Goal: Information Seeking & Learning: Learn about a topic

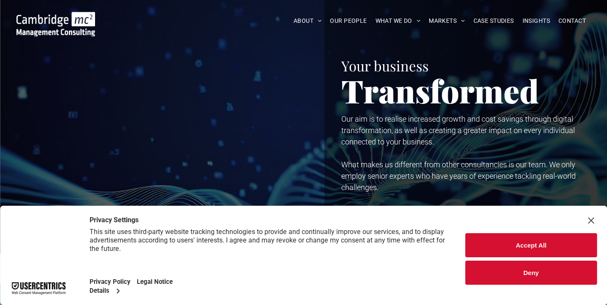
click at [486, 60] on link "DIGITAL & INNOVATION" at bounding box center [481, 56] width 95 height 22
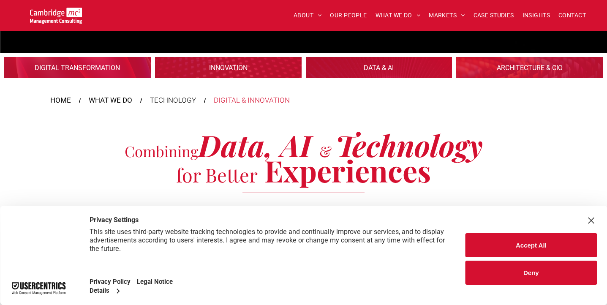
scroll to position [177, 0]
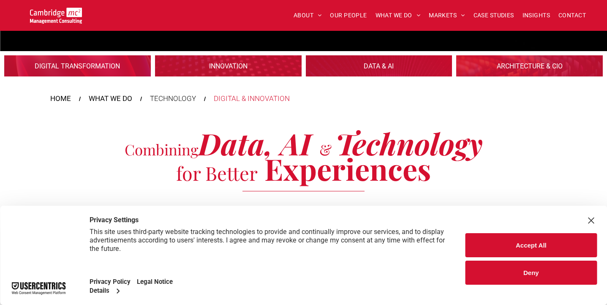
click at [241, 65] on link at bounding box center [227, 66] width 155 height 22
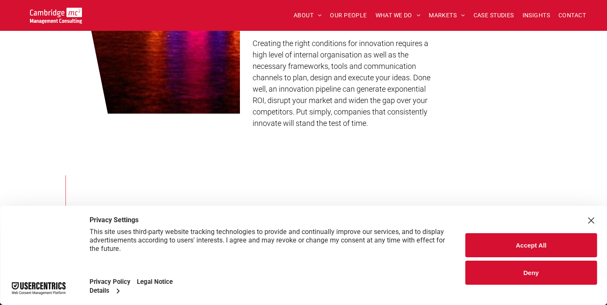
scroll to position [569, 0]
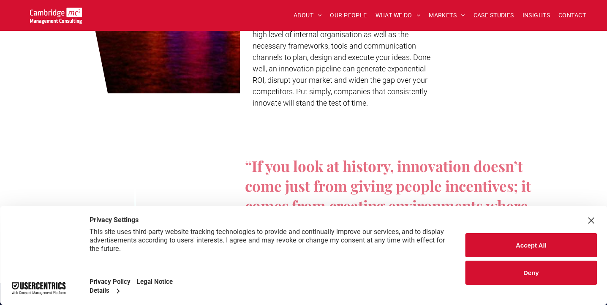
click at [591, 218] on div "Close Layer" at bounding box center [591, 221] width 12 height 12
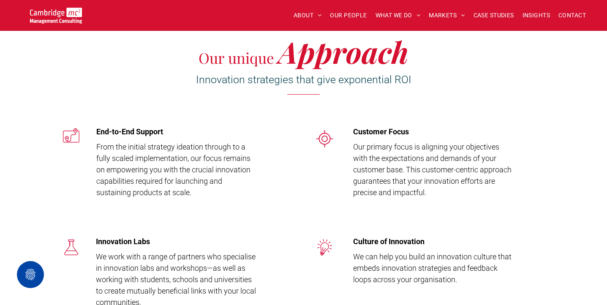
scroll to position [969, 0]
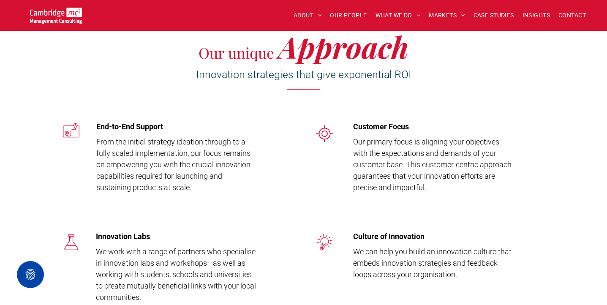
click at [68, 131] on icon at bounding box center [71, 130] width 17 height 16
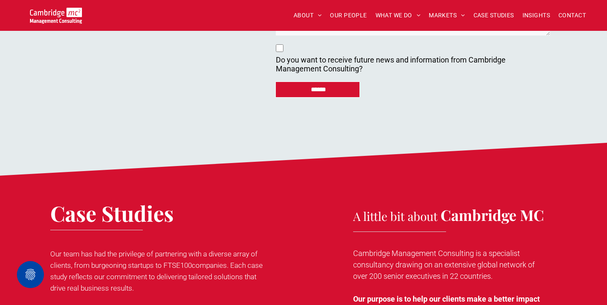
scroll to position [3869, 0]
